Goal: Task Accomplishment & Management: Manage account settings

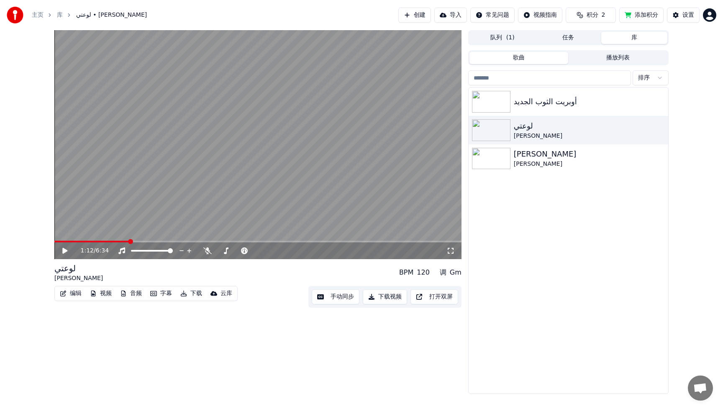
click at [42, 15] on link "主页" at bounding box center [38, 15] width 12 height 8
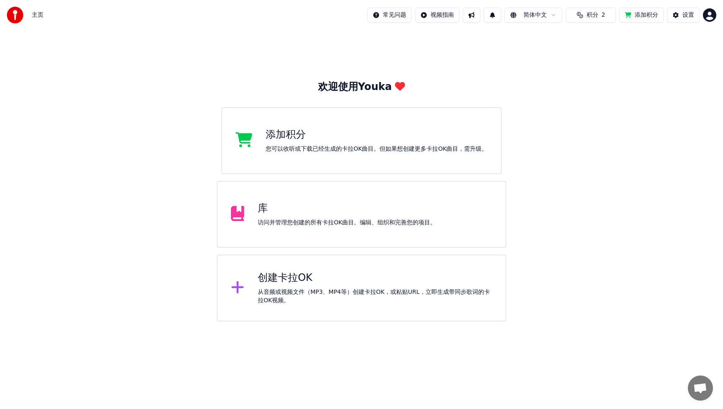
click at [608, 15] on button "积分 2" at bounding box center [590, 15] width 50 height 15
click at [578, 55] on td "2" at bounding box center [579, 55] width 18 height 15
click at [592, 75] on button "刷新" at bounding box center [590, 77] width 33 height 15
click at [591, 76] on button "刷新" at bounding box center [590, 77] width 33 height 15
click at [712, 14] on html "主页 常见问题 视频指南 简体中文 积分 2 添加积分 设置 欢迎使用Youka 添加积分 您可以收听或下载已经生成的[PERSON_NAME]OK曲目。但如…" at bounding box center [361, 160] width 723 height 321
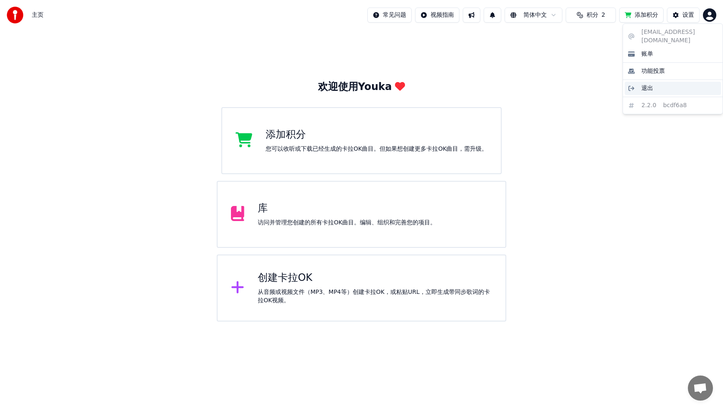
click at [677, 83] on div "退出" at bounding box center [672, 88] width 96 height 13
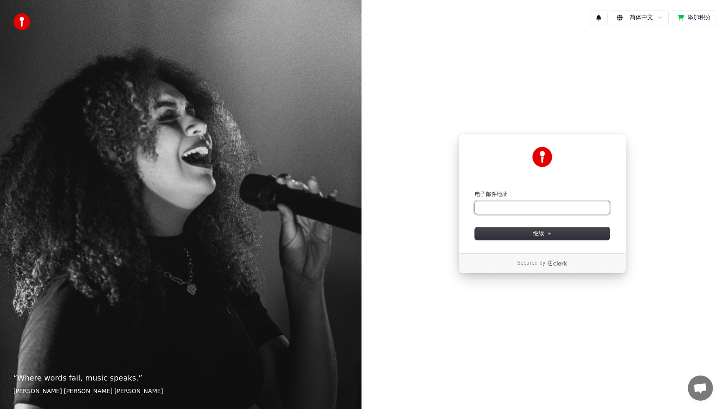
click at [549, 208] on input "电子邮件地址" at bounding box center [542, 207] width 135 height 13
type input "*"
click at [475, 190] on button "submit" at bounding box center [475, 190] width 0 height 0
type input "**********"
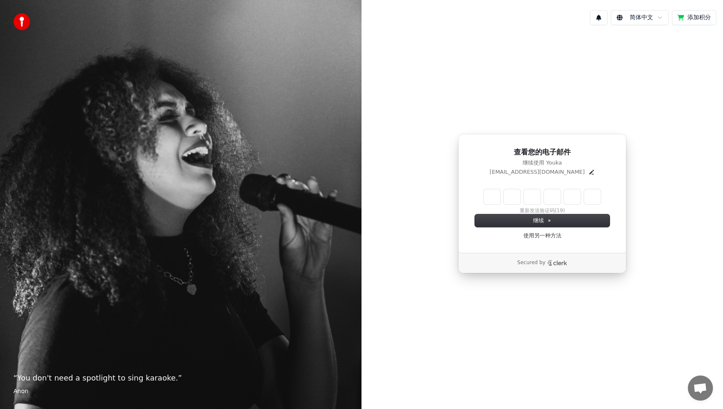
click at [500, 199] on input "Enter verification code" at bounding box center [541, 196] width 117 height 15
type input "******"
